Goal: Task Accomplishment & Management: Manage account settings

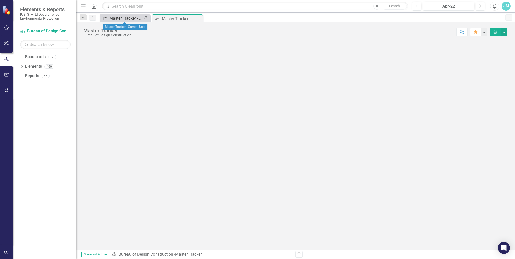
click at [128, 18] on div "Master Tracker - Current User" at bounding box center [125, 18] width 33 height 6
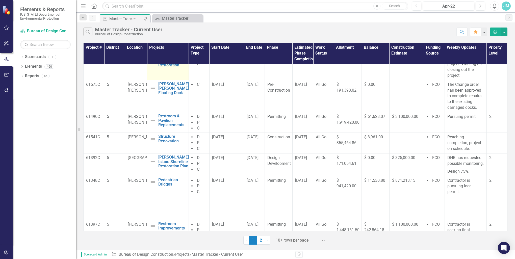
scroll to position [121, 0]
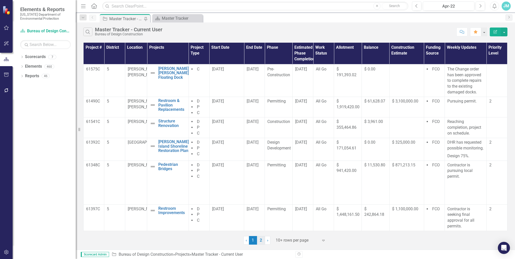
click at [260, 238] on link "2" at bounding box center [261, 240] width 8 height 9
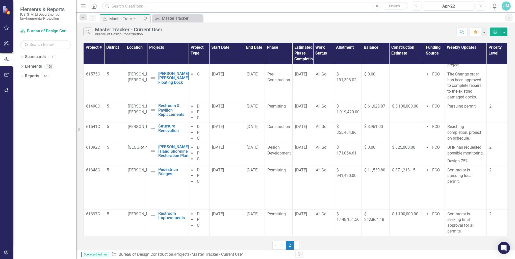
scroll to position [0, 0]
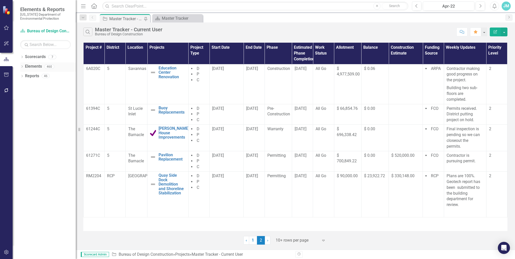
click at [37, 65] on link "Elements" at bounding box center [33, 67] width 17 height 6
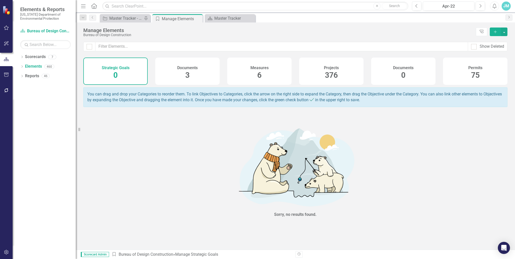
click at [335, 71] on span "376" at bounding box center [331, 75] width 13 height 9
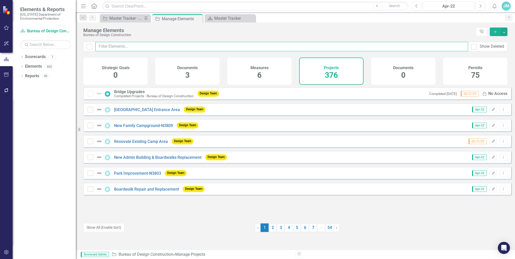
click at [113, 48] on input "text" at bounding box center [281, 46] width 373 height 9
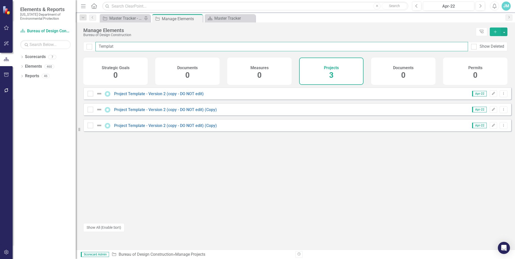
type input "Template"
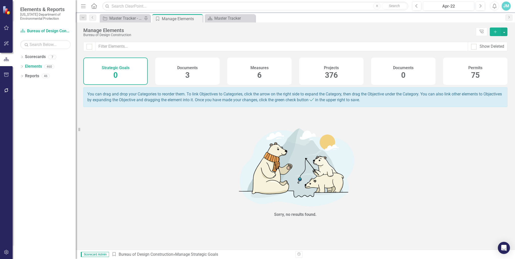
click at [322, 71] on div "Projects 376" at bounding box center [331, 71] width 64 height 27
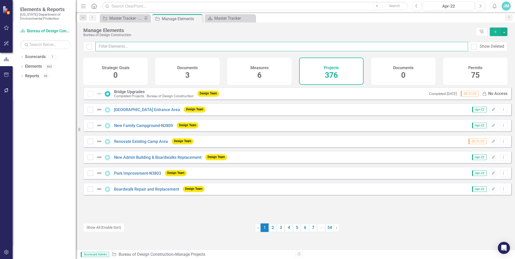
click at [119, 46] on input "text" at bounding box center [281, 46] width 373 height 9
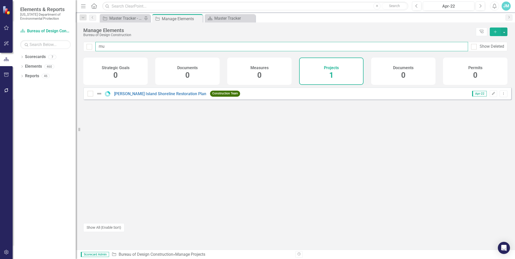
type input "m"
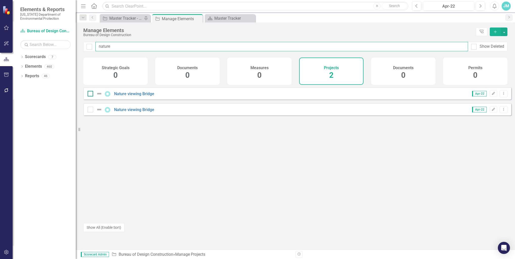
type input "nature"
click at [91, 96] on div at bounding box center [91, 94] width 6 height 6
click at [91, 94] on input "checkbox" at bounding box center [89, 92] width 3 height 3
checkbox input "true"
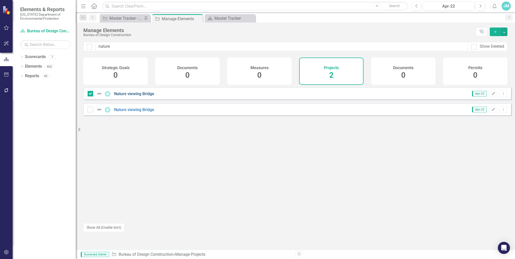
click at [131, 96] on link "Nature viewing Bridge" at bounding box center [134, 93] width 40 height 5
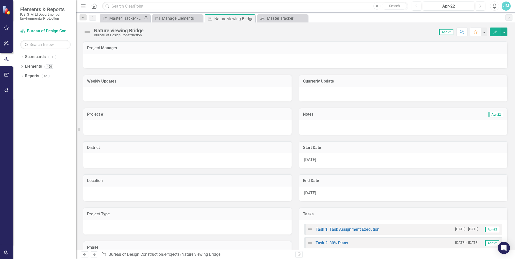
click at [106, 55] on div at bounding box center [295, 61] width 424 height 15
click at [119, 61] on div at bounding box center [295, 61] width 424 height 15
click at [97, 62] on div at bounding box center [295, 61] width 424 height 15
click at [495, 31] on icon "Edit" at bounding box center [495, 32] width 5 height 4
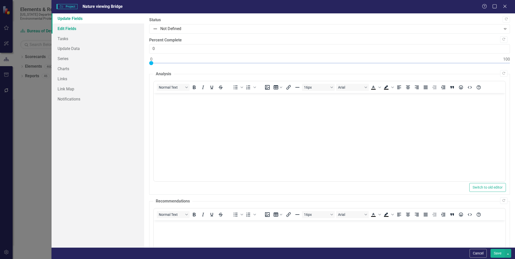
click at [70, 27] on link "Edit Fields" at bounding box center [98, 28] width 93 height 10
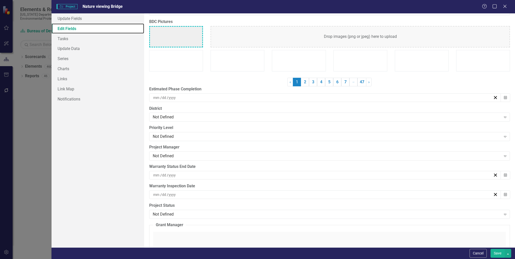
scroll to position [1288, 0]
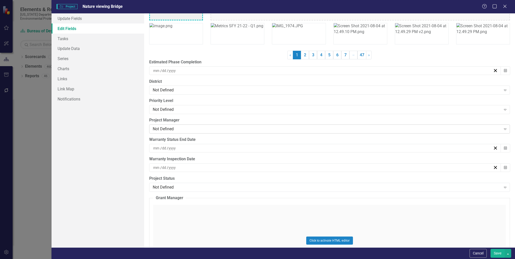
click at [182, 126] on div "Not Defined" at bounding box center [327, 129] width 348 height 6
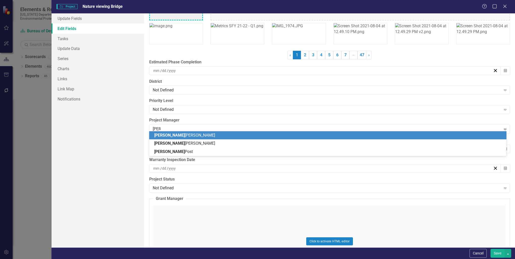
type input "[PERSON_NAME]"
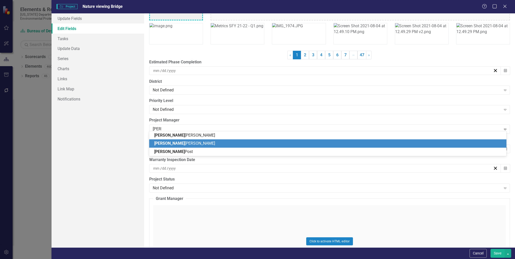
click at [174, 144] on span "[PERSON_NAME]" at bounding box center [184, 143] width 61 height 5
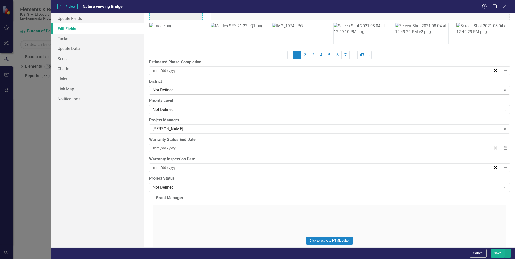
click at [196, 87] on div "Not Defined" at bounding box center [327, 90] width 348 height 6
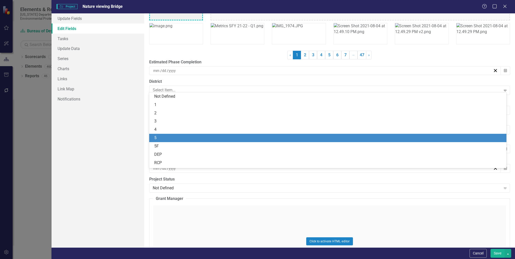
click at [158, 139] on div "5" at bounding box center [328, 138] width 349 height 6
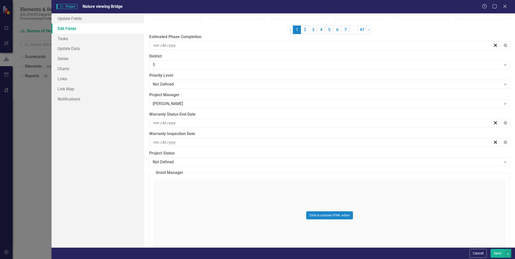
scroll to position [1363, 0]
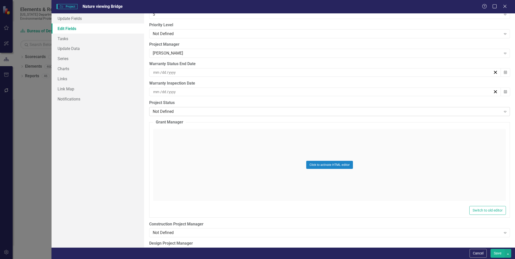
click at [503, 110] on icon "Expand" at bounding box center [505, 112] width 5 height 4
type input "Design, assessment"
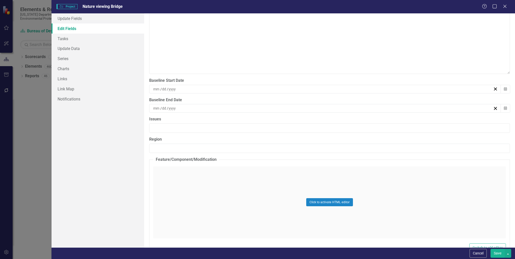
scroll to position [2044, 0]
click at [181, 87] on div "/ /" at bounding box center [323, 89] width 341 height 5
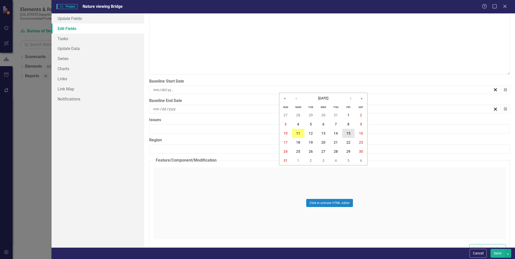
click at [348, 133] on abbr "15" at bounding box center [348, 133] width 4 height 4
click at [179, 107] on div "/ /" at bounding box center [323, 109] width 341 height 5
click at [350, 117] on button "›" at bounding box center [350, 117] width 11 height 11
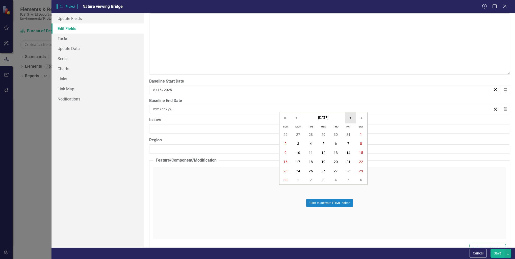
click at [350, 117] on button "›" at bounding box center [350, 117] width 11 height 11
click at [350, 119] on button "›" at bounding box center [350, 117] width 11 height 11
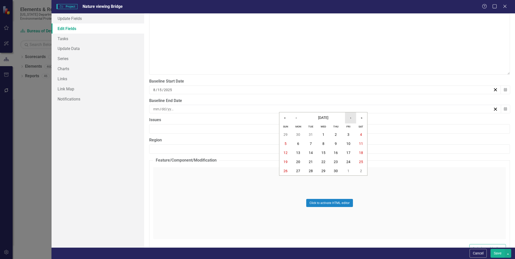
click at [350, 119] on button "›" at bounding box center [350, 117] width 11 height 11
click at [311, 180] on abbr "1" at bounding box center [311, 180] width 2 height 4
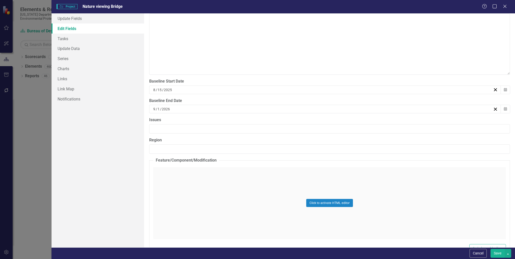
click at [156, 107] on span "/" at bounding box center [157, 109] width 2 height 5
click at [296, 117] on button "‹" at bounding box center [296, 117] width 11 height 11
click at [361, 136] on abbr "1" at bounding box center [361, 135] width 2 height 4
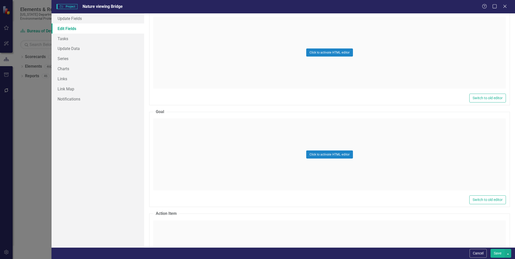
scroll to position [2196, 0]
click at [180, 123] on div "Click to activate HTML editor" at bounding box center [329, 153] width 353 height 72
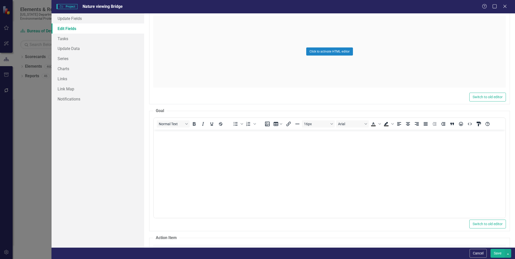
scroll to position [0, 0]
click at [161, 142] on body "Rich Text Area. Press ALT-0 for help." at bounding box center [330, 168] width 352 height 76
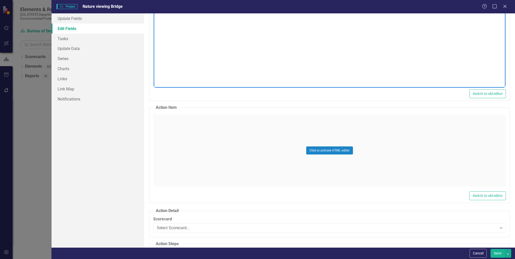
scroll to position [2347, 0]
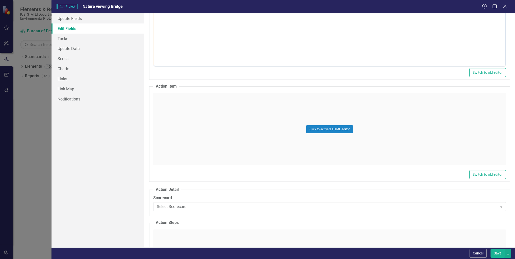
click at [498, 254] on button "Save" at bounding box center [498, 253] width 14 height 9
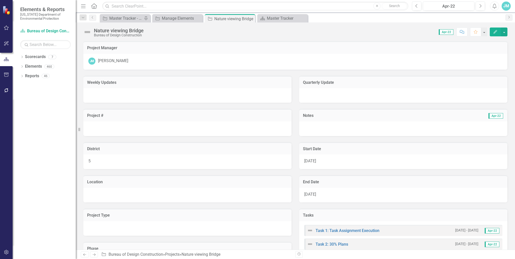
click at [102, 185] on td "Location" at bounding box center [187, 182] width 201 height 7
click at [109, 188] on div at bounding box center [187, 195] width 208 height 15
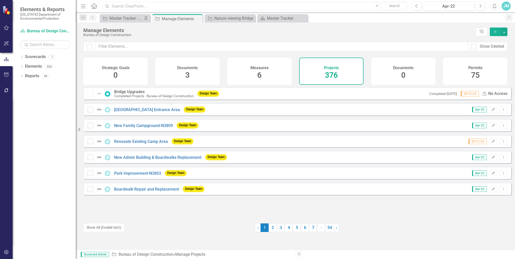
click at [150, 7] on input "text" at bounding box center [255, 6] width 306 height 9
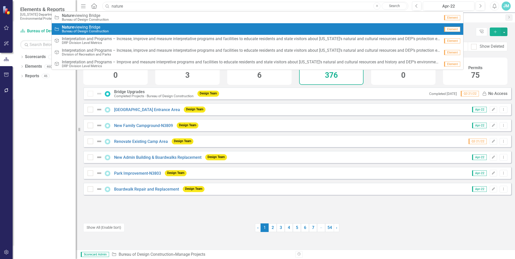
type input "nature"
click at [77, 25] on span "Nature viewing Bridge" at bounding box center [85, 27] width 47 height 5
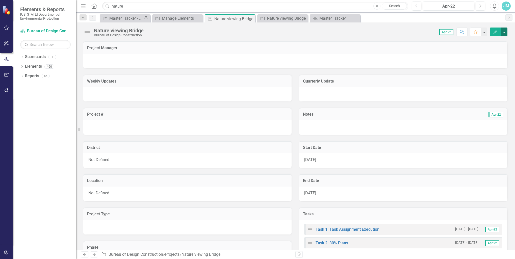
click at [504, 31] on button "button" at bounding box center [504, 32] width 7 height 9
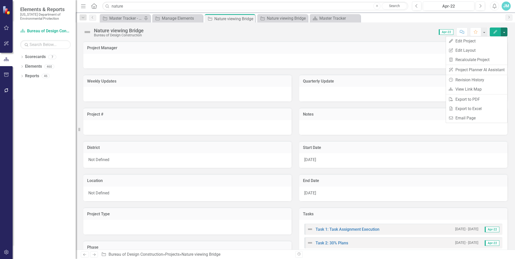
click at [494, 31] on icon "Edit" at bounding box center [495, 32] width 5 height 4
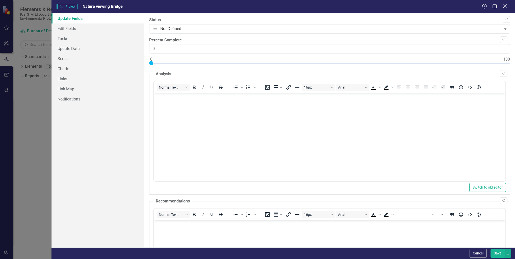
click at [506, 5] on icon at bounding box center [505, 6] width 4 height 4
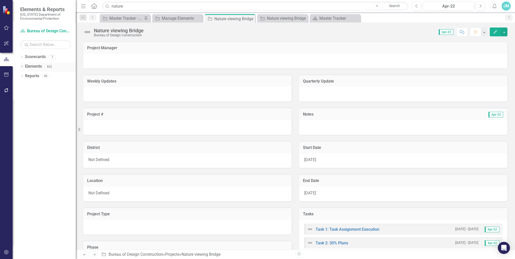
click at [37, 64] on link "Elements" at bounding box center [33, 67] width 17 height 6
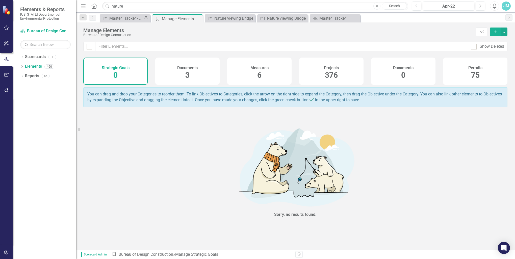
click at [327, 74] on span "376" at bounding box center [331, 75] width 13 height 9
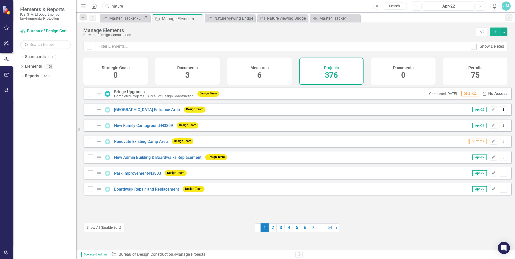
click at [149, 7] on input "nature" at bounding box center [255, 6] width 306 height 9
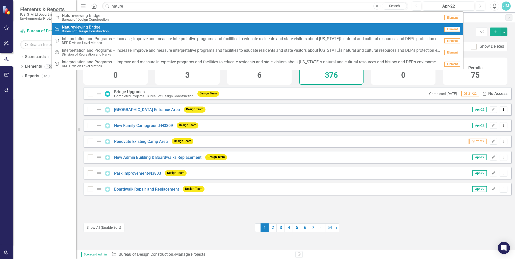
click at [125, 27] on div "Project Nature viewing Bridge Bureau of Design Construction" at bounding box center [247, 29] width 386 height 8
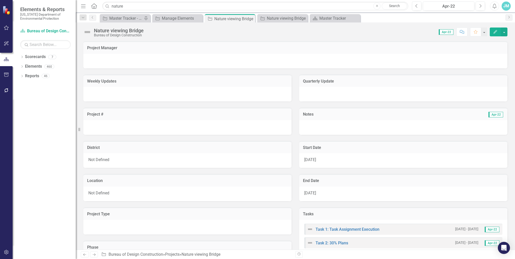
click at [495, 33] on icon "button" at bounding box center [496, 32] width 4 height 4
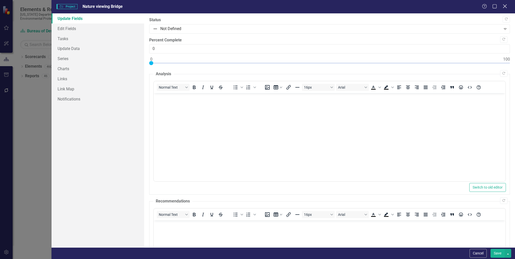
click at [505, 5] on icon "Close" at bounding box center [505, 6] width 6 height 5
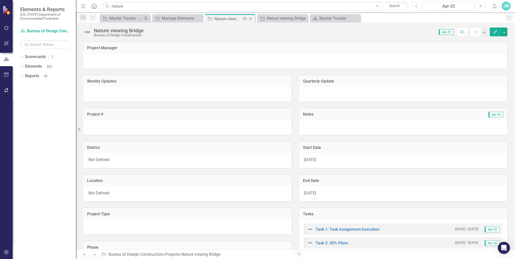
click at [224, 18] on div "Nature viewing Bridge" at bounding box center [227, 19] width 27 height 6
click at [233, 18] on div "Nature viewing Bridge" at bounding box center [227, 19] width 27 height 6
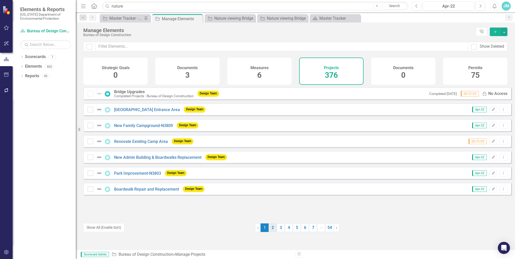
click at [270, 228] on link "2" at bounding box center [273, 227] width 8 height 9
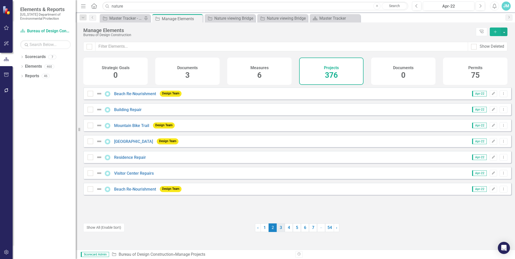
click at [280, 228] on link "3" at bounding box center [281, 227] width 8 height 9
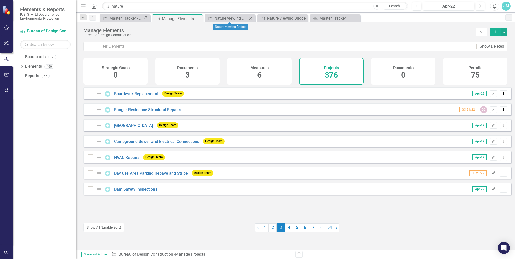
click at [251, 18] on icon "Close" at bounding box center [250, 18] width 5 height 4
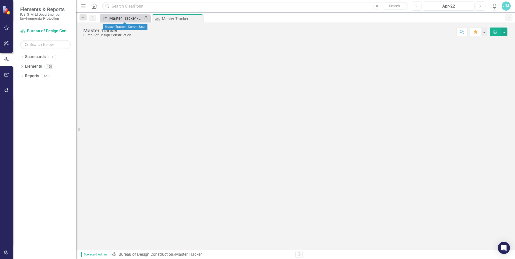
click at [132, 17] on div "Master Tracker - Current User" at bounding box center [125, 18] width 33 height 6
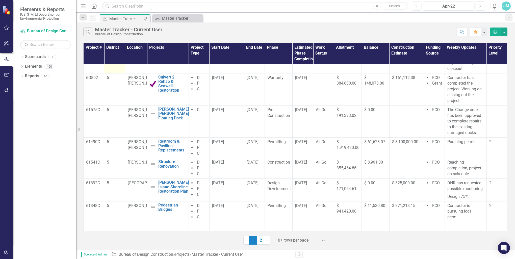
scroll to position [121, 0]
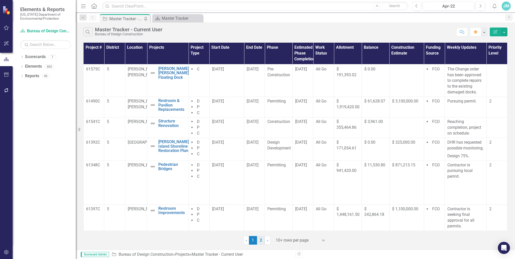
click at [262, 240] on link "2" at bounding box center [261, 240] width 8 height 9
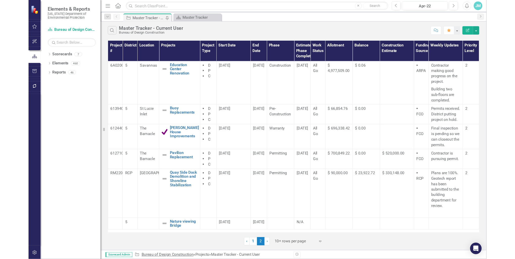
scroll to position [0, 0]
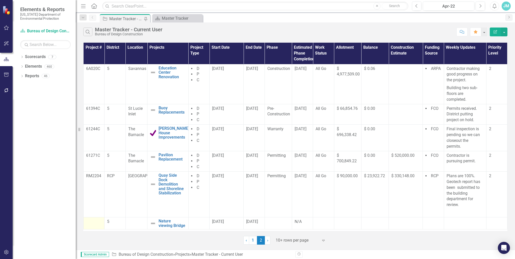
click at [93, 219] on div at bounding box center [94, 222] width 16 height 6
click at [94, 222] on div at bounding box center [94, 222] width 16 height 6
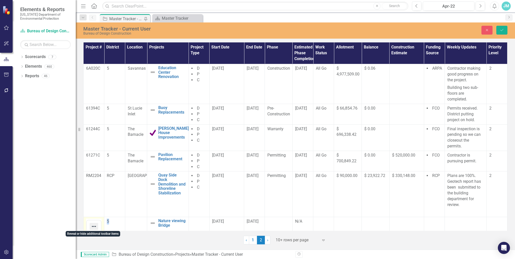
click at [96, 227] on icon "Reveal or hide additional toolbar items" at bounding box center [94, 226] width 6 height 6
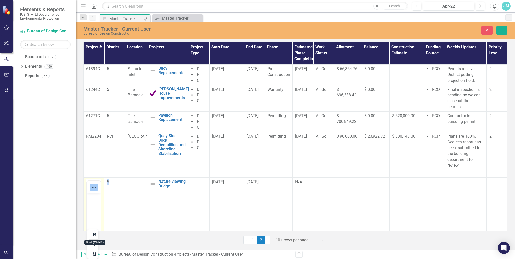
scroll to position [50, 0]
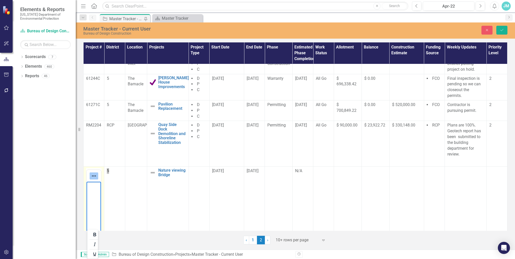
click at [97, 193] on body "Rich Text Area. Press ALT-0 for help." at bounding box center [94, 220] width 14 height 76
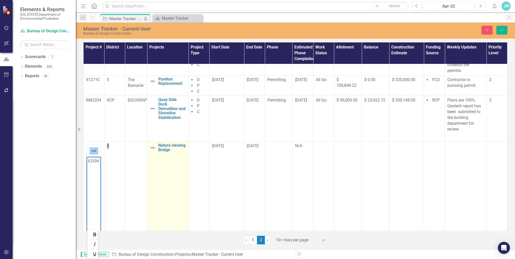
scroll to position [101, 0]
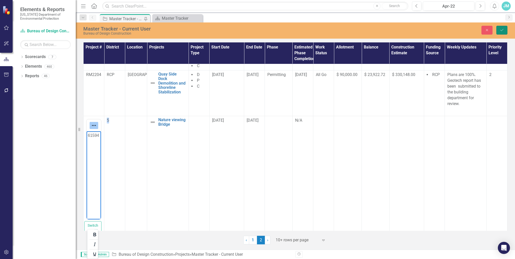
click at [501, 31] on icon "Save" at bounding box center [502, 30] width 5 height 4
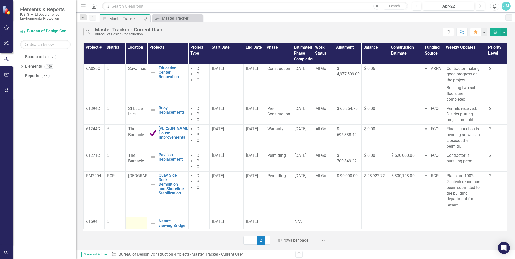
click at [135, 220] on div at bounding box center [136, 222] width 17 height 6
click at [132, 221] on div at bounding box center [136, 222] width 17 height 6
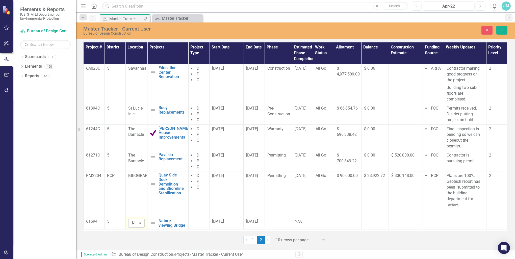
click at [140, 223] on icon "Expand" at bounding box center [139, 223] width 5 height 4
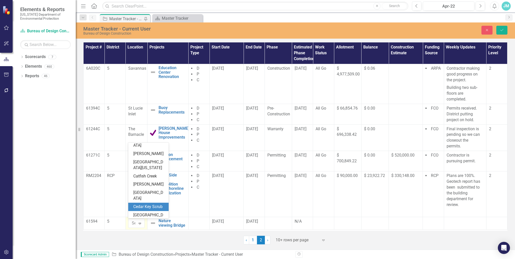
scroll to position [202, 0]
type input "j"
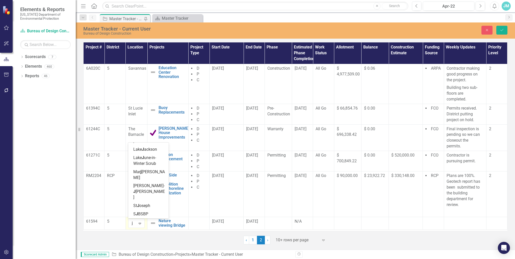
scroll to position [8, 0]
click at [150, 162] on span "J onathan Dickinson" at bounding box center [149, 167] width 32 height 11
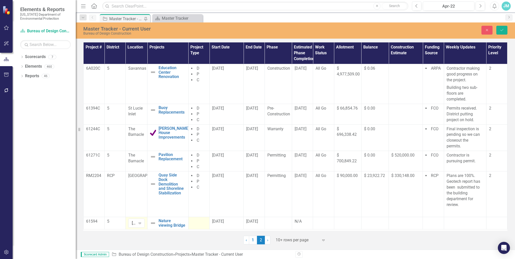
click at [199, 220] on div at bounding box center [199, 222] width 16 height 6
click at [201, 223] on icon "Expand" at bounding box center [201, 223] width 5 height 4
click at [201, 196] on div "D" at bounding box center [212, 198] width 32 height 6
click at [204, 230] on div "Expand" at bounding box center [202, 232] width 7 height 8
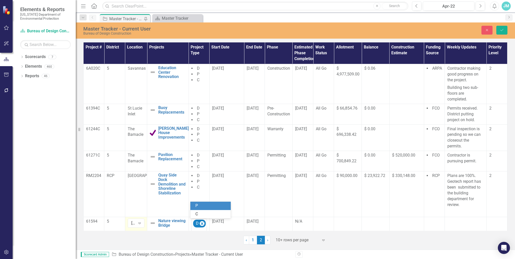
click at [200, 208] on div "P" at bounding box center [211, 206] width 32 height 6
click at [204, 227] on div "D P" at bounding box center [199, 232] width 14 height 27
click at [196, 213] on div "C" at bounding box center [211, 214] width 32 height 6
click at [261, 219] on td "[DATE]" at bounding box center [254, 236] width 21 height 39
click at [259, 220] on span "[DATE]" at bounding box center [253, 221] width 12 height 5
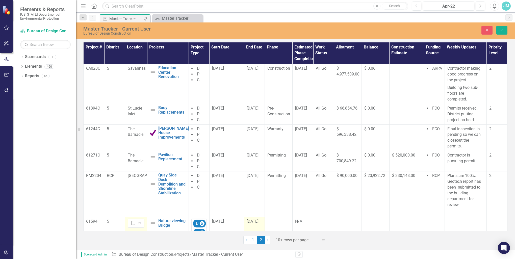
click at [259, 220] on span "[DATE]" at bounding box center [253, 221] width 12 height 5
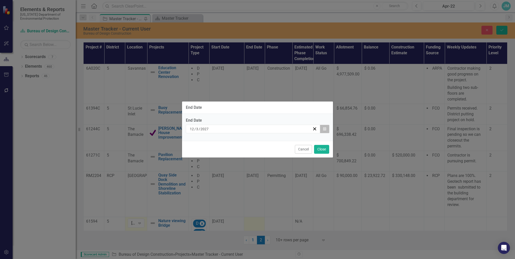
click at [324, 129] on icon "Calendar" at bounding box center [324, 129] width 3 height 4
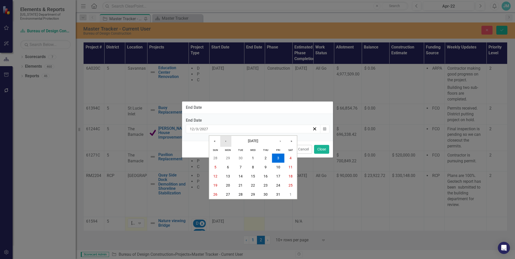
click at [224, 141] on button "‹" at bounding box center [225, 141] width 11 height 11
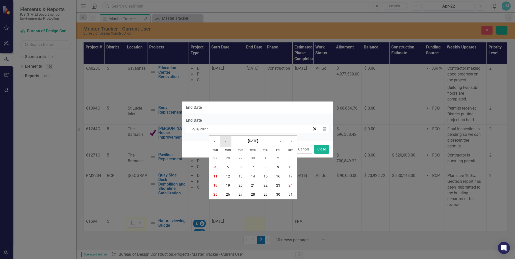
click at [224, 141] on button "‹" at bounding box center [225, 141] width 11 height 11
click at [226, 142] on button "‹" at bounding box center [225, 141] width 11 height 11
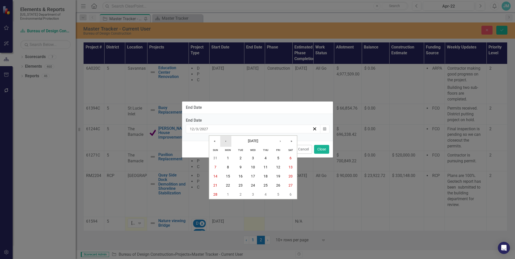
click at [226, 142] on button "‹" at bounding box center [225, 141] width 11 height 11
click at [226, 143] on button "‹" at bounding box center [225, 141] width 11 height 11
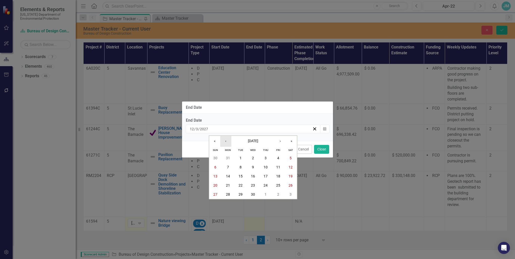
click at [226, 143] on button "‹" at bounding box center [225, 141] width 11 height 11
click at [289, 160] on button "1" at bounding box center [291, 158] width 13 height 9
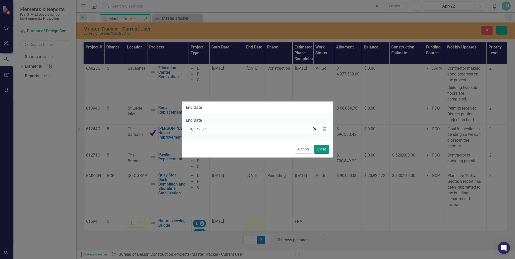
click at [324, 149] on button "Close" at bounding box center [321, 149] width 15 height 9
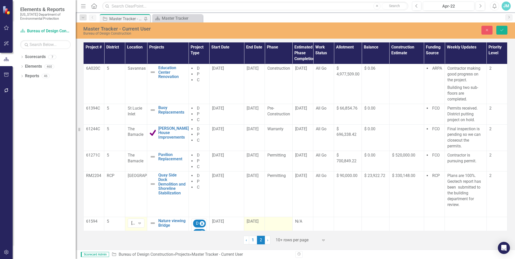
click at [276, 225] on td at bounding box center [279, 236] width 28 height 39
click at [275, 222] on div at bounding box center [278, 222] width 22 height 6
click at [284, 223] on icon at bounding box center [285, 224] width 3 height 2
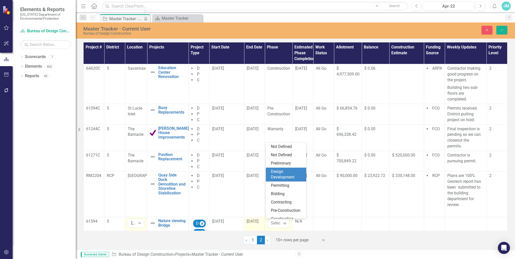
click at [281, 173] on div "Design Development" at bounding box center [287, 175] width 32 height 12
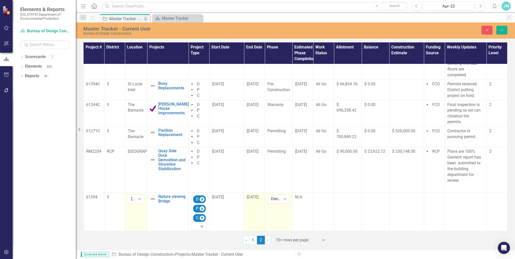
scroll to position [25, 0]
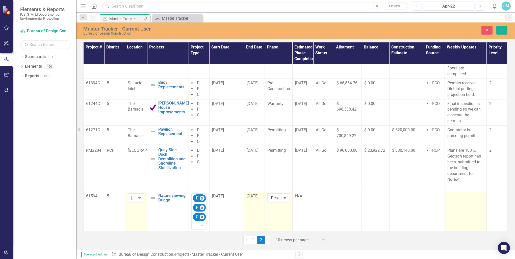
click at [449, 198] on div at bounding box center [465, 196] width 37 height 6
click at [459, 211] on p "Rich Text Area. Press ALT-0 for help." at bounding box center [465, 211] width 33 height 6
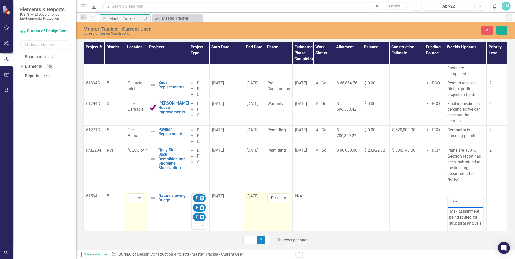
scroll to position [26, 0]
click at [344, 207] on td at bounding box center [348, 253] width 28 height 125
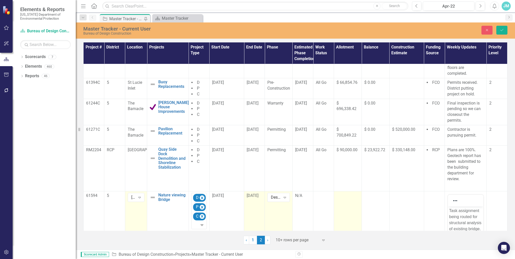
click at [344, 207] on td at bounding box center [348, 253] width 28 height 125
click at [338, 198] on input "number" at bounding box center [348, 197] width 22 height 9
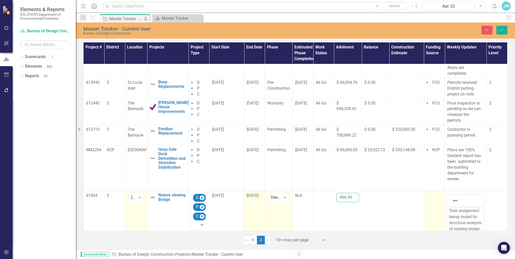
type input "9496.59"
click at [432, 199] on td at bounding box center [434, 253] width 21 height 125
click at [432, 198] on div at bounding box center [434, 196] width 15 height 6
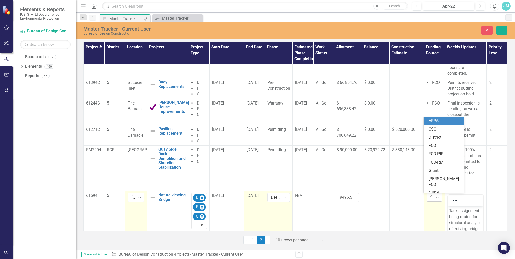
click at [436, 197] on icon at bounding box center [437, 198] width 3 height 2
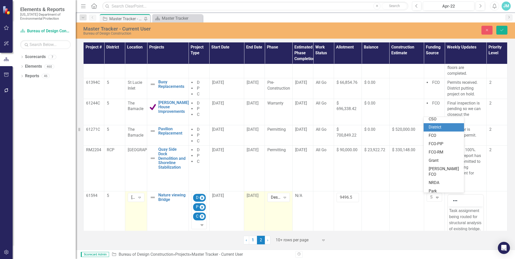
click at [439, 126] on div "District" at bounding box center [445, 127] width 32 height 6
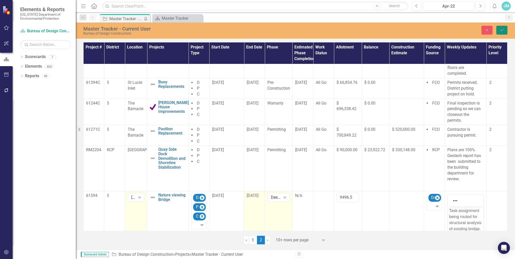
click at [503, 28] on button "Save" at bounding box center [501, 30] width 11 height 9
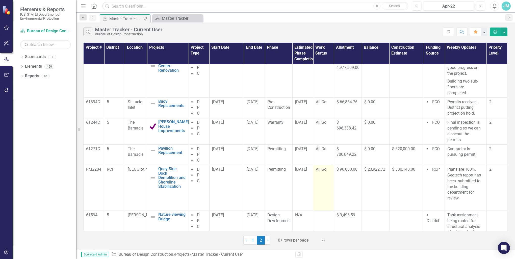
scroll to position [12, 0]
